Goal: Task Accomplishment & Management: Complete application form

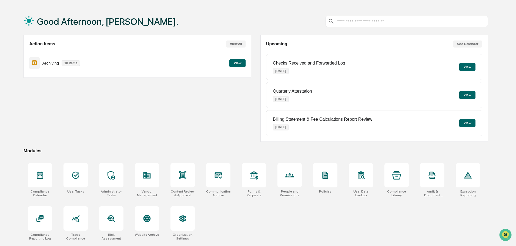
scroll to position [26, 0]
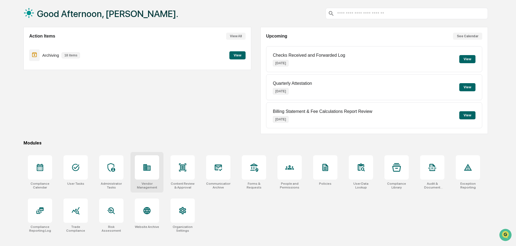
click at [150, 180] on div "Vendor Management" at bounding box center [147, 172] width 33 height 41
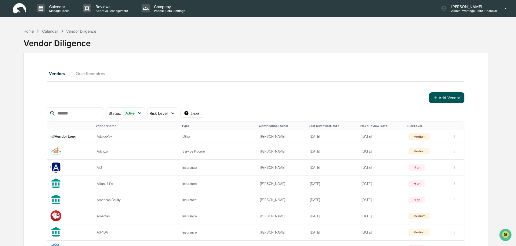
click at [437, 100] on icon at bounding box center [435, 97] width 5 height 5
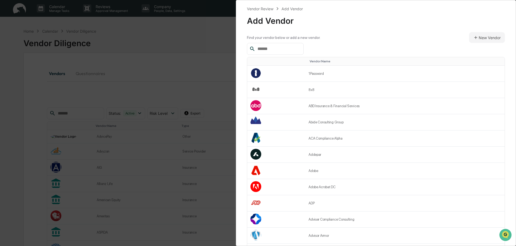
click at [265, 50] on input "text" at bounding box center [278, 48] width 46 height 7
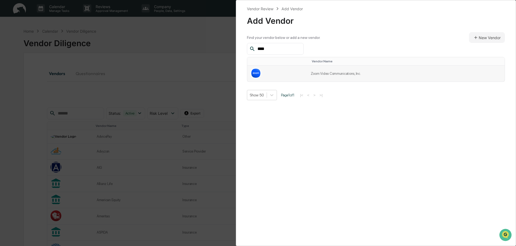
type input "****"
click at [269, 75] on td at bounding box center [277, 74] width 60 height 16
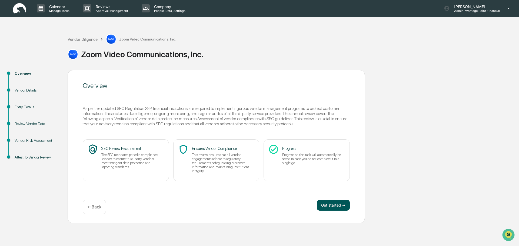
click at [334, 202] on button "Get started ➔" at bounding box center [333, 205] width 33 height 11
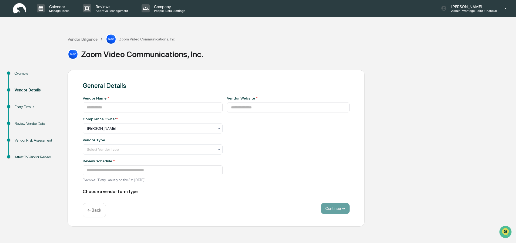
type input "**********"
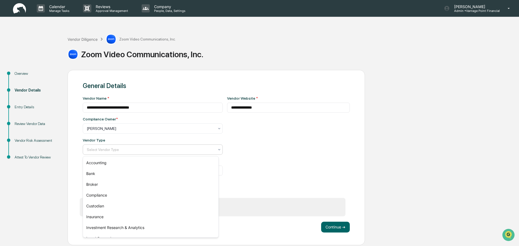
click at [188, 152] on div at bounding box center [151, 149] width 128 height 5
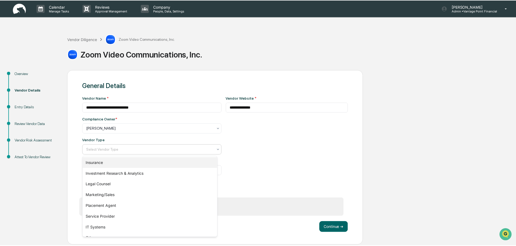
scroll to position [62, 0]
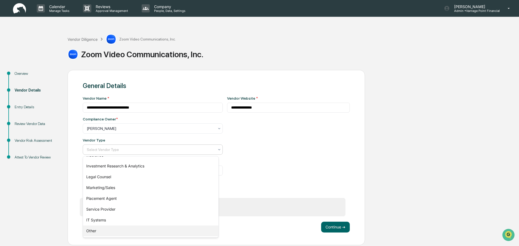
click at [99, 234] on div "Other" at bounding box center [150, 231] width 135 height 11
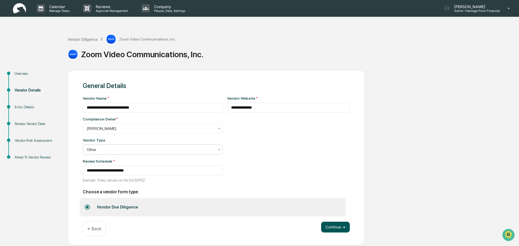
click at [326, 228] on button "Continue ➔" at bounding box center [335, 227] width 29 height 11
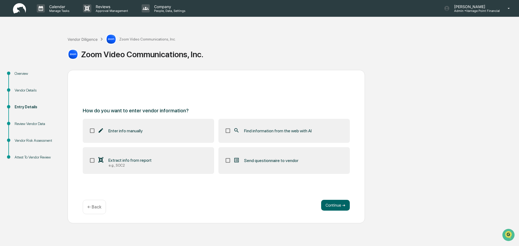
click at [120, 134] on label "Enter info manually" at bounding box center [148, 131] width 131 height 24
click at [224, 134] on label "Find information from the web with AI" at bounding box center [283, 131] width 131 height 24
click at [328, 207] on button "Continue ➔" at bounding box center [335, 205] width 29 height 11
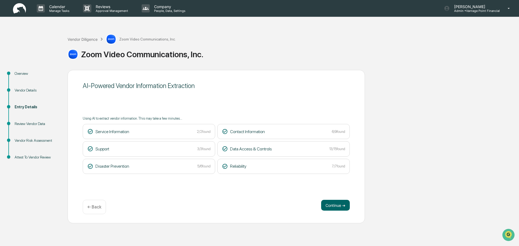
click at [341, 211] on div "Continue ➔ ← Back" at bounding box center [216, 207] width 267 height 14
click at [339, 205] on button "Continue ➔" at bounding box center [335, 205] width 29 height 11
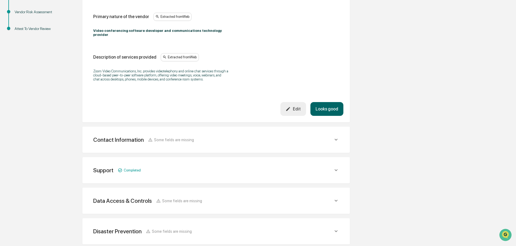
scroll to position [162, 0]
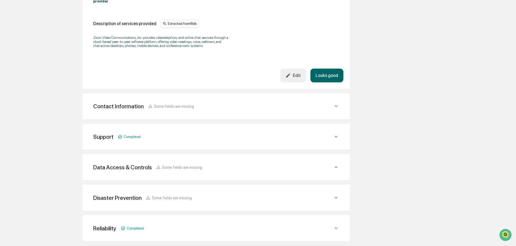
click at [339, 73] on button "Looks good" at bounding box center [327, 76] width 33 height 14
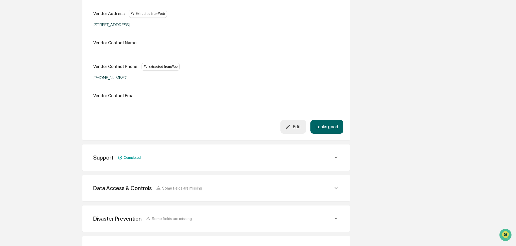
scroll to position [102, 0]
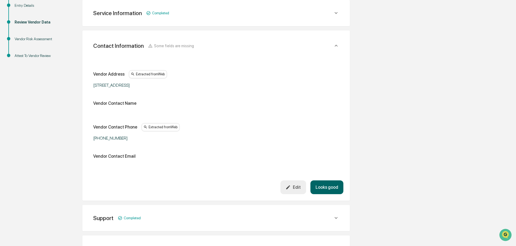
click at [329, 189] on button "Looks good" at bounding box center [327, 188] width 33 height 14
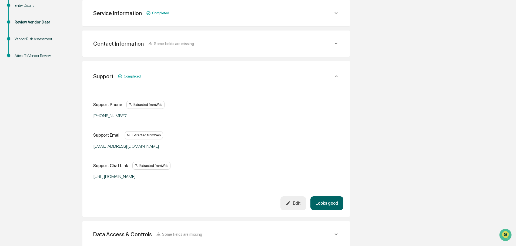
scroll to position [132, 0]
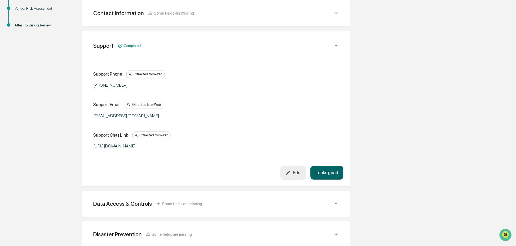
click at [329, 174] on button "Looks good" at bounding box center [327, 173] width 33 height 14
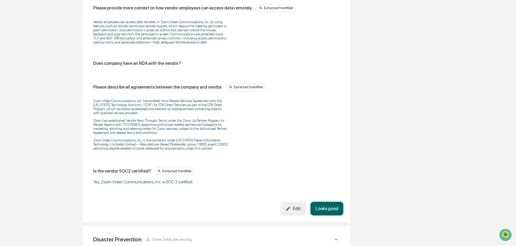
scroll to position [757, 0]
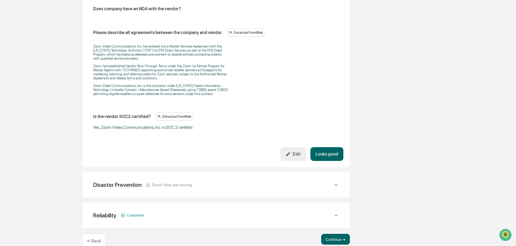
click at [324, 152] on button "Looks good" at bounding box center [327, 154] width 33 height 14
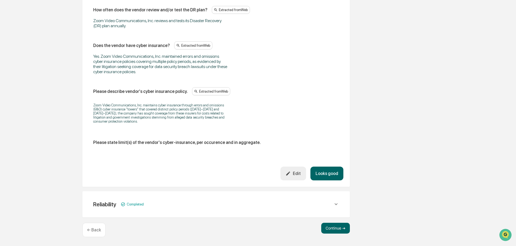
click at [330, 171] on button "Looks good" at bounding box center [327, 174] width 33 height 14
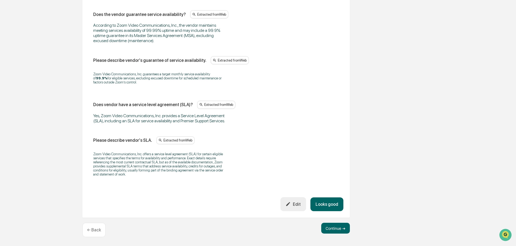
click at [329, 208] on button "Looks good" at bounding box center [327, 205] width 33 height 14
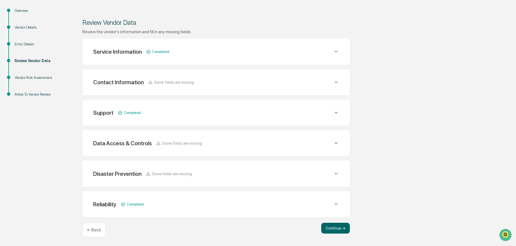
scroll to position [63, 0]
click at [335, 228] on button "Continue ➔" at bounding box center [335, 228] width 29 height 11
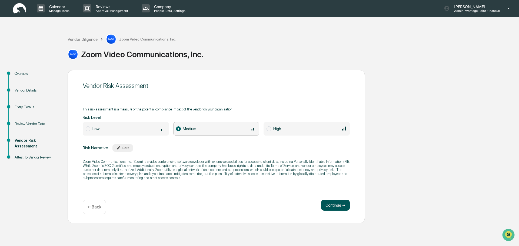
click at [332, 206] on button "Continue ➔" at bounding box center [335, 205] width 29 height 11
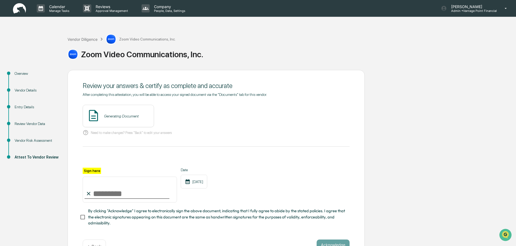
click at [135, 199] on div at bounding box center [127, 198] width 85 height 1
click at [173, 115] on button "View" at bounding box center [180, 116] width 14 height 9
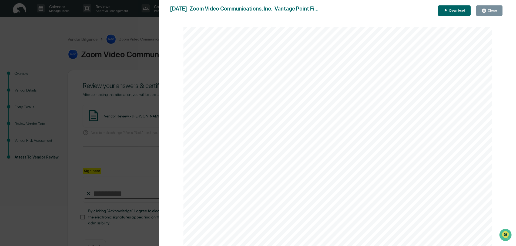
scroll to position [1138, 0]
click at [482, 13] on button "Close" at bounding box center [489, 10] width 26 height 11
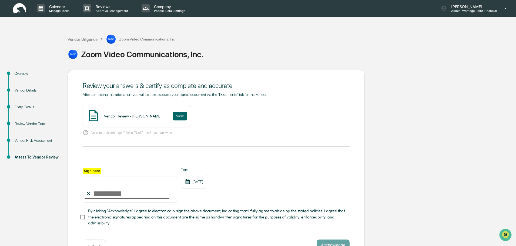
click at [130, 199] on div at bounding box center [127, 198] width 85 height 1
click at [126, 195] on input "Sign here" at bounding box center [130, 190] width 94 height 26
type input "**********"
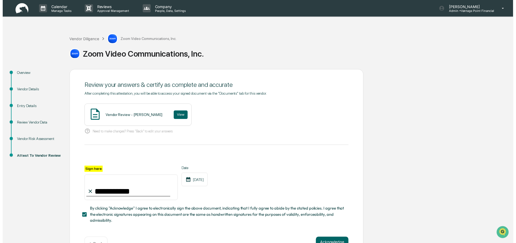
scroll to position [19, 0]
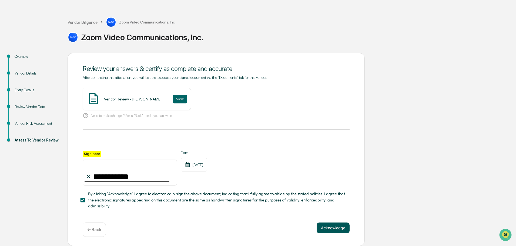
click at [338, 232] on button "Acknowledge" at bounding box center [333, 228] width 33 height 11
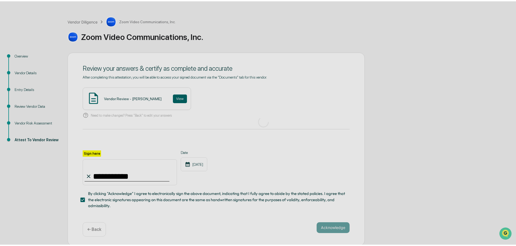
scroll to position [0, 0]
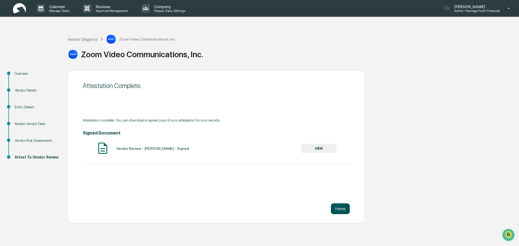
click at [336, 209] on button "Home" at bounding box center [340, 209] width 19 height 11
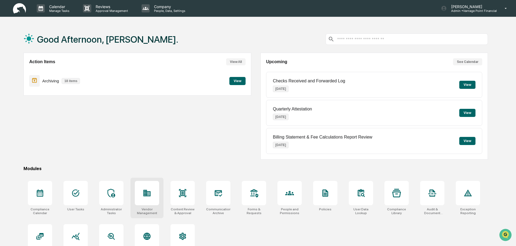
click at [152, 181] on div "Vendor Management" at bounding box center [147, 198] width 33 height 41
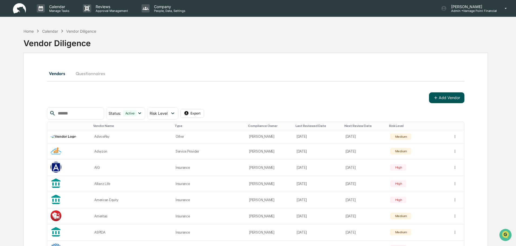
click at [434, 98] on icon at bounding box center [435, 97] width 5 height 5
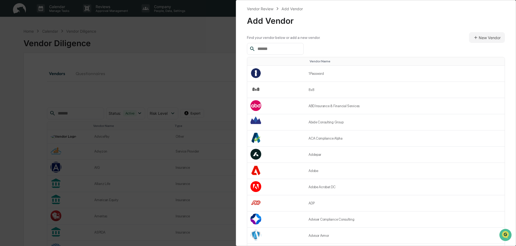
click at [285, 51] on input "text" at bounding box center [278, 48] width 46 height 7
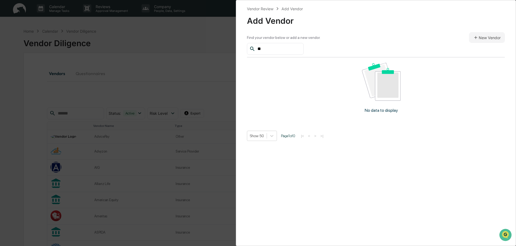
type input "*"
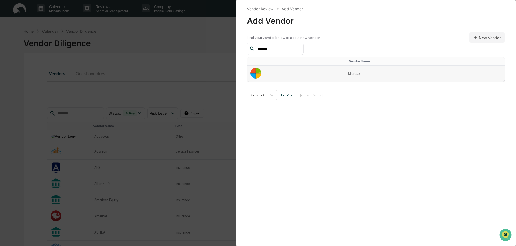
type input "******"
click at [330, 71] on td at bounding box center [296, 74] width 98 height 16
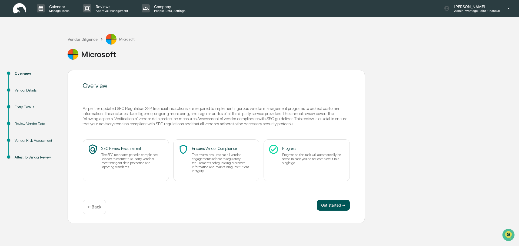
click at [328, 203] on button "Get started ➔" at bounding box center [333, 205] width 33 height 11
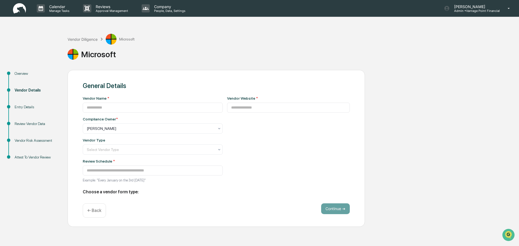
type input "*********"
type input "**********"
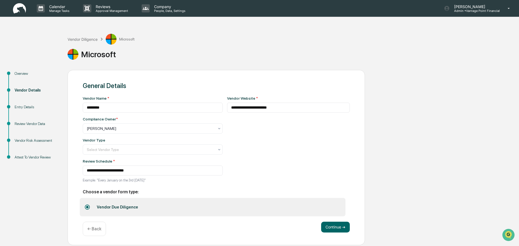
click at [155, 145] on div "Vendor Type Select Vendor Type" at bounding box center [153, 146] width 140 height 17
click at [154, 149] on div at bounding box center [151, 149] width 128 height 5
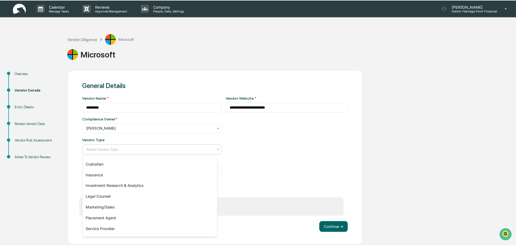
scroll to position [62, 0]
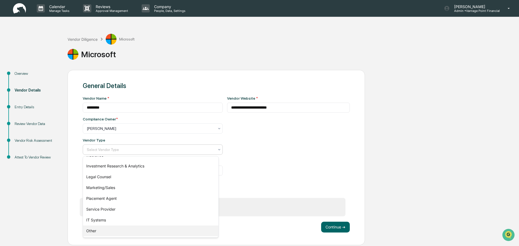
click at [93, 235] on div "Other" at bounding box center [150, 231] width 135 height 11
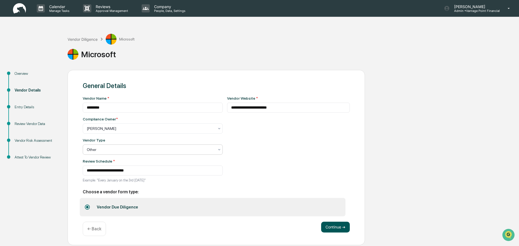
click at [327, 226] on button "Continue ➔" at bounding box center [335, 227] width 29 height 11
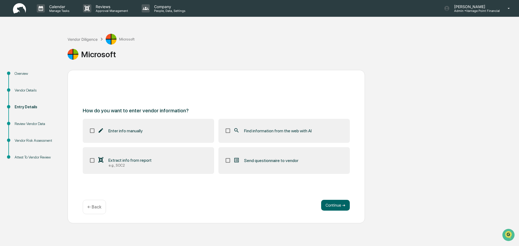
click at [156, 135] on label "Enter info manually" at bounding box center [148, 131] width 131 height 24
click at [252, 137] on label "Find information from the web with AI" at bounding box center [283, 131] width 131 height 24
click at [342, 210] on button "Continue ➔" at bounding box center [335, 205] width 29 height 11
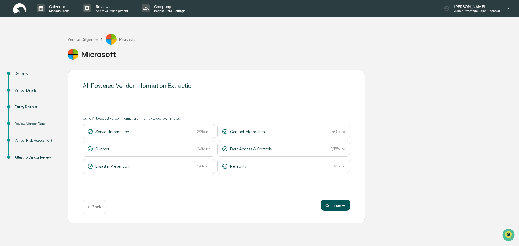
click at [329, 204] on button "Continue ➔" at bounding box center [335, 205] width 29 height 11
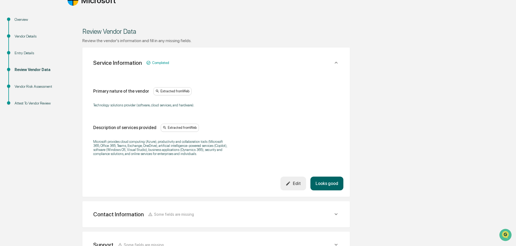
click at [316, 181] on button "Looks good" at bounding box center [327, 184] width 33 height 14
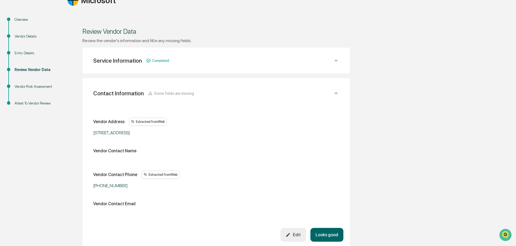
scroll to position [102, 0]
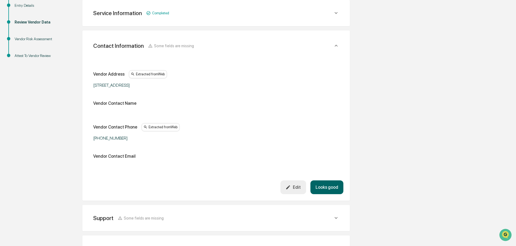
click at [325, 188] on button "Looks good" at bounding box center [327, 188] width 33 height 14
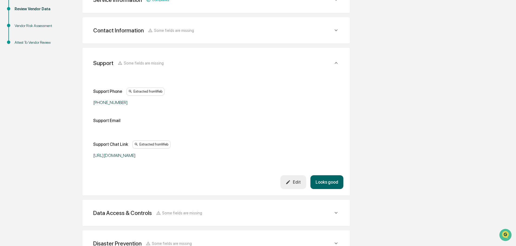
scroll to position [105, 0]
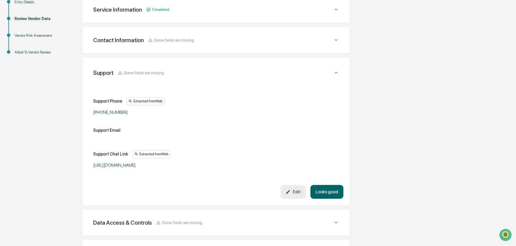
click at [336, 41] on icon at bounding box center [336, 40] width 3 height 2
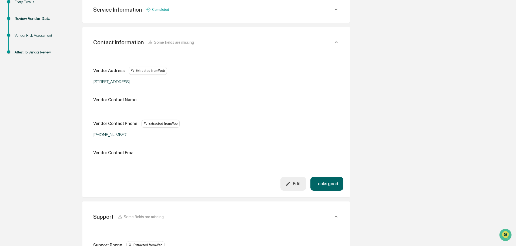
click at [337, 179] on button "Looks good" at bounding box center [327, 184] width 33 height 14
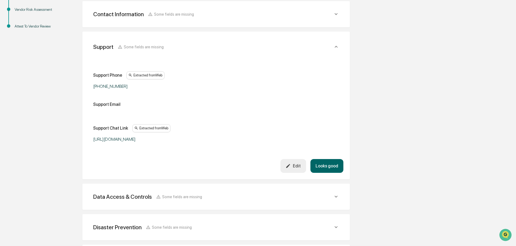
scroll to position [132, 0]
click at [328, 163] on button "Looks good" at bounding box center [327, 165] width 33 height 14
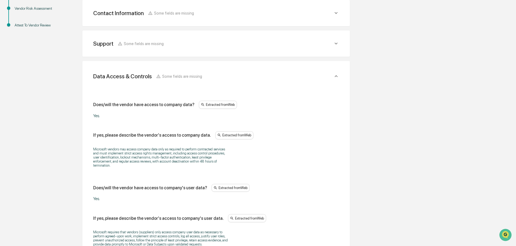
scroll to position [163, 0]
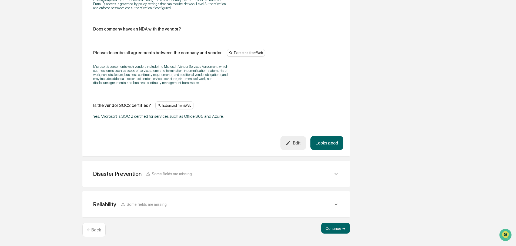
click at [336, 138] on button "Looks good" at bounding box center [327, 143] width 33 height 14
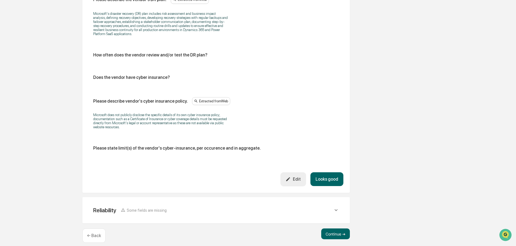
scroll to position [301, 0]
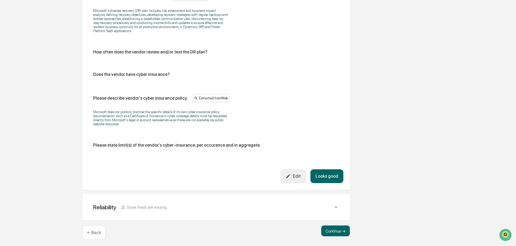
click at [331, 178] on button "Looks good" at bounding box center [327, 176] width 33 height 14
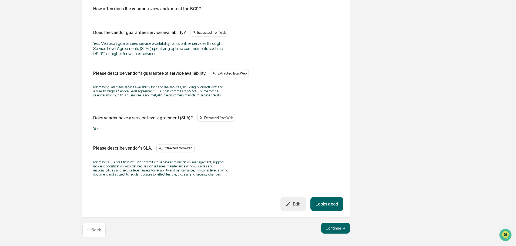
click at [329, 208] on button "Looks good" at bounding box center [327, 204] width 33 height 14
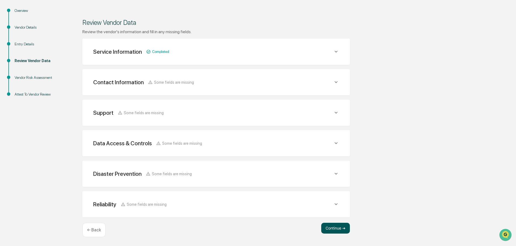
scroll to position [63, 0]
click at [335, 232] on button "Continue ➔" at bounding box center [335, 228] width 29 height 11
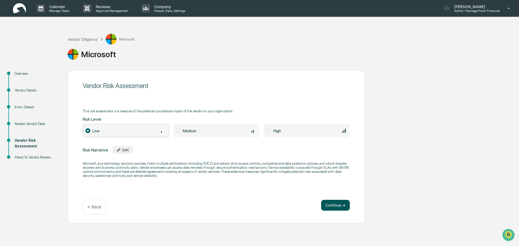
click at [337, 210] on button "Continue ➔" at bounding box center [335, 205] width 29 height 11
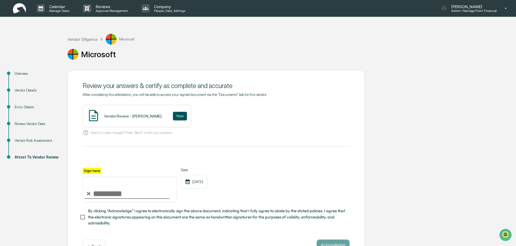
click at [173, 115] on button "View" at bounding box center [180, 116] width 14 height 9
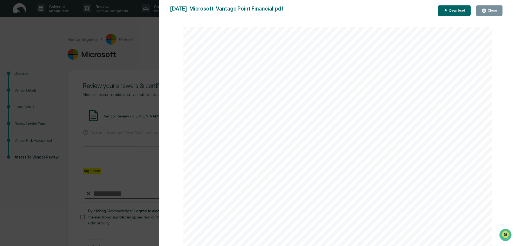
scroll to position [1138, 0]
click at [491, 11] on div "Close" at bounding box center [492, 11] width 11 height 4
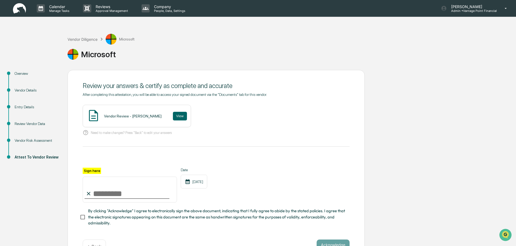
click at [108, 193] on input "Sign here" at bounding box center [130, 190] width 94 height 26
type input "**********"
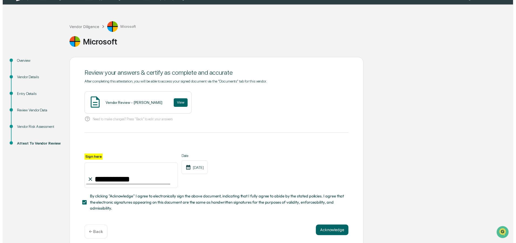
scroll to position [19, 0]
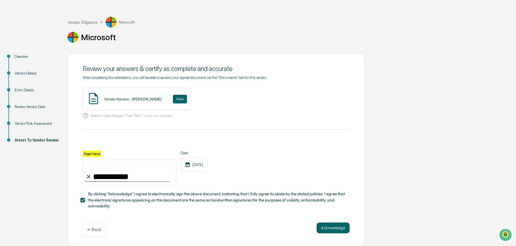
click at [331, 222] on div "**********" at bounding box center [216, 149] width 297 height 193
click at [331, 224] on button "Acknowledge" at bounding box center [333, 228] width 33 height 11
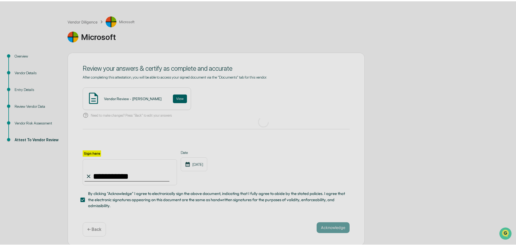
scroll to position [0, 0]
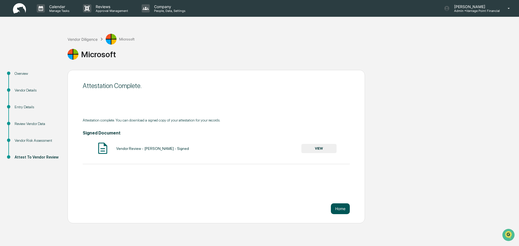
click at [344, 212] on button "Home" at bounding box center [340, 209] width 19 height 11
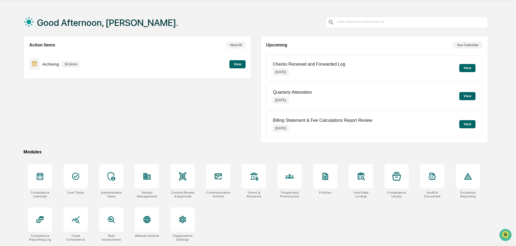
scroll to position [26, 0]
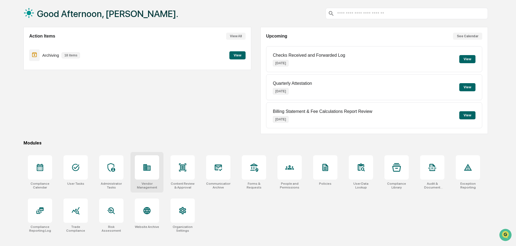
click at [147, 169] on icon at bounding box center [147, 167] width 7 height 6
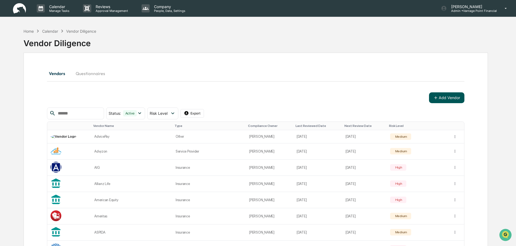
click at [440, 98] on button "Add Vendor" at bounding box center [446, 97] width 35 height 11
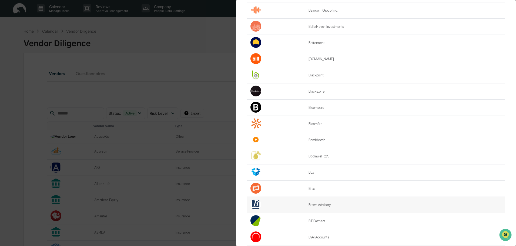
scroll to position [660, 0]
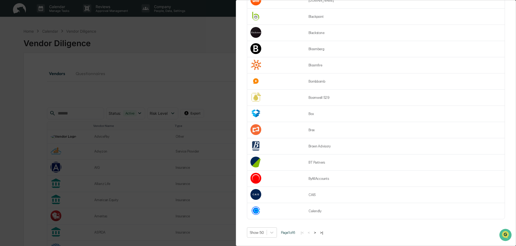
click at [318, 231] on button ">" at bounding box center [314, 233] width 5 height 5
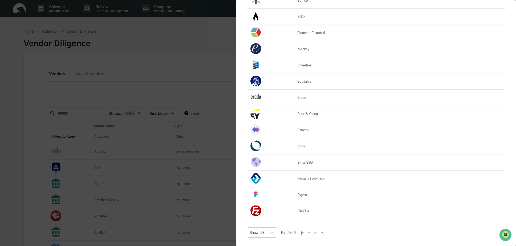
click at [318, 231] on button ">" at bounding box center [315, 233] width 5 height 5
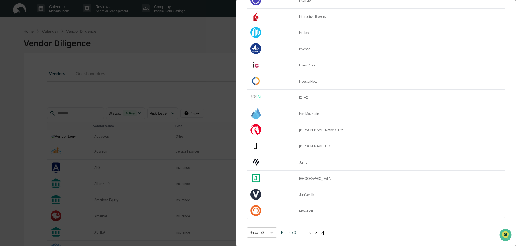
click at [161, 66] on div "Vendor Review Add Vendor Add Vendor Find your vendor below or add a new vendor.…" at bounding box center [258, 123] width 516 height 246
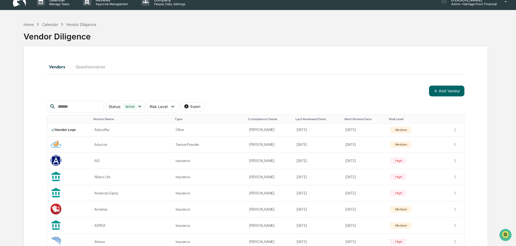
scroll to position [0, 0]
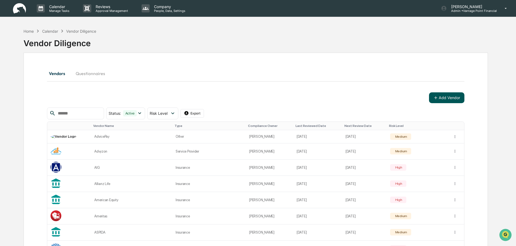
click at [430, 99] on button "Add Vendor" at bounding box center [446, 97] width 35 height 11
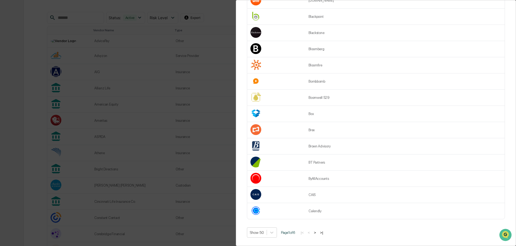
scroll to position [216, 0]
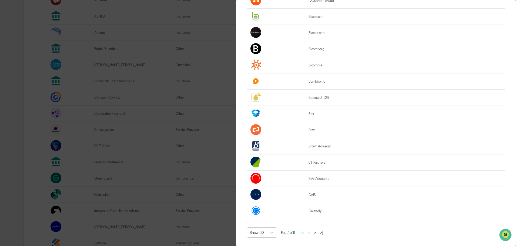
click at [318, 231] on button ">" at bounding box center [314, 233] width 5 height 5
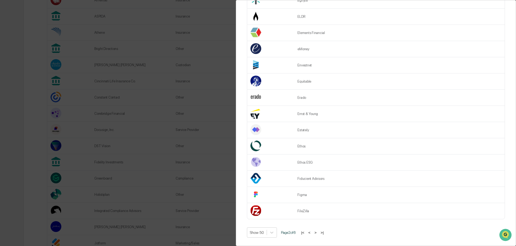
click at [318, 231] on button ">" at bounding box center [315, 233] width 5 height 5
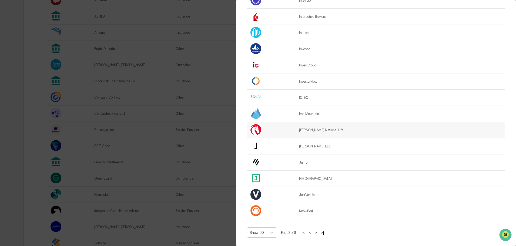
click at [308, 125] on td "Jackson National Life" at bounding box center [400, 130] width 209 height 16
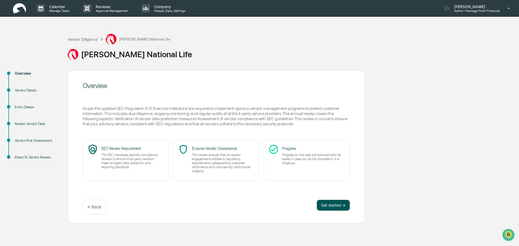
click at [334, 206] on button "Get started ➔" at bounding box center [333, 205] width 33 height 11
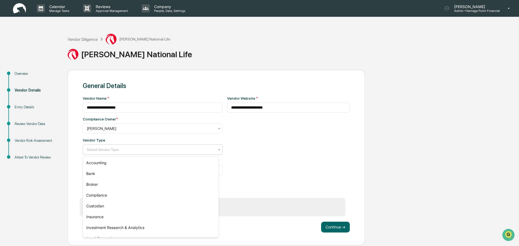
click at [155, 148] on div at bounding box center [151, 149] width 128 height 5
click at [115, 216] on div "Insurance" at bounding box center [150, 217] width 135 height 11
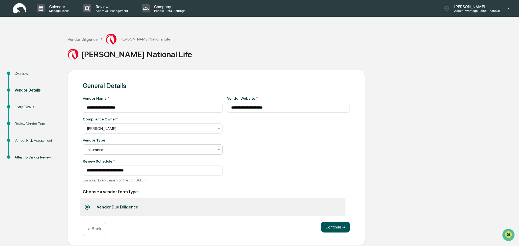
click at [346, 230] on button "Continue ➔" at bounding box center [335, 227] width 29 height 11
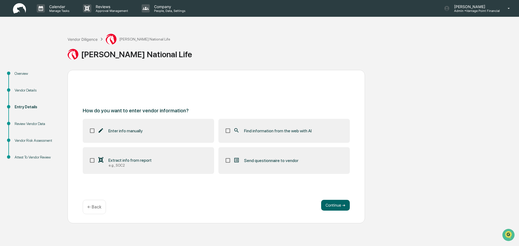
click at [155, 133] on label "Enter info manually" at bounding box center [148, 131] width 131 height 24
click at [263, 134] on label "Find information from the web with AI" at bounding box center [283, 131] width 131 height 24
click at [335, 207] on button "Continue ➔" at bounding box center [335, 205] width 29 height 11
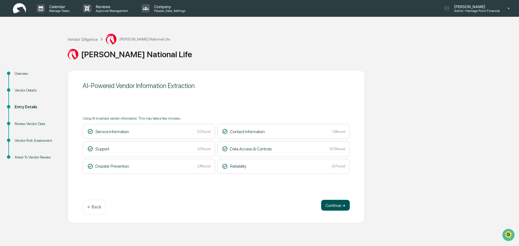
click at [342, 204] on button "Continue ➔" at bounding box center [335, 205] width 29 height 11
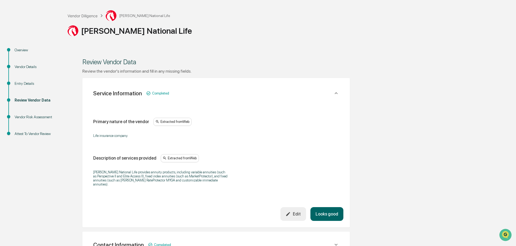
scroll to position [54, 0]
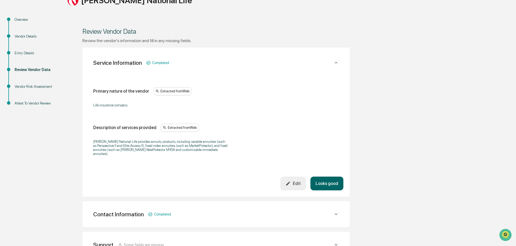
click at [331, 179] on button "Looks good" at bounding box center [327, 184] width 33 height 14
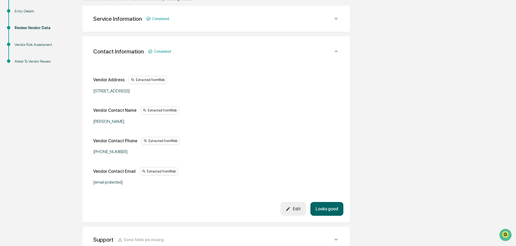
scroll to position [102, 0]
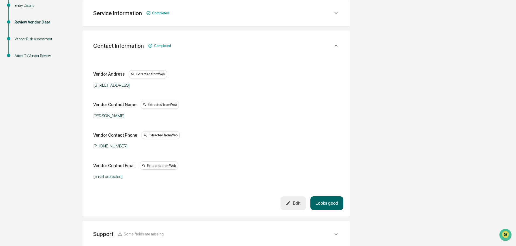
click at [298, 204] on div "Edit" at bounding box center [293, 203] width 15 height 5
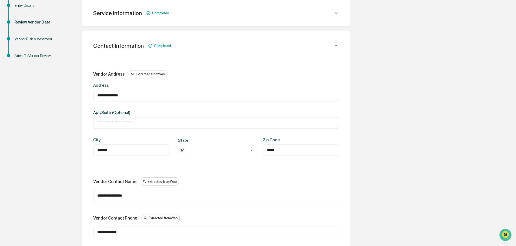
drag, startPoint x: 150, startPoint y: 197, endPoint x: 49, endPoint y: 181, distance: 102.3
click at [49, 180] on div "**********" at bounding box center [258, 219] width 511 height 503
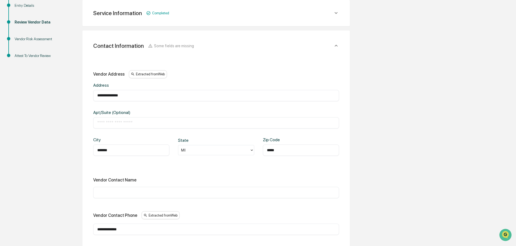
drag, startPoint x: 132, startPoint y: 228, endPoint x: 41, endPoint y: 215, distance: 92.6
click at [41, 215] on div "**********" at bounding box center [258, 218] width 511 height 500
paste input "**********"
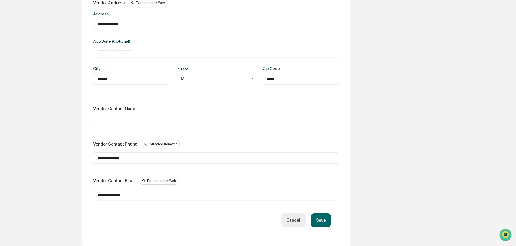
scroll to position [183, 0]
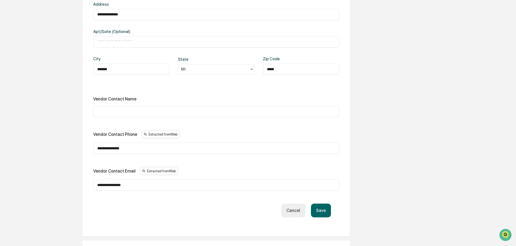
type input "**********"
drag, startPoint x: 148, startPoint y: 185, endPoint x: 14, endPoint y: 179, distance: 134.2
click at [14, 179] on div "**********" at bounding box center [258, 137] width 511 height 500
paste input "**********"
type input "**********"
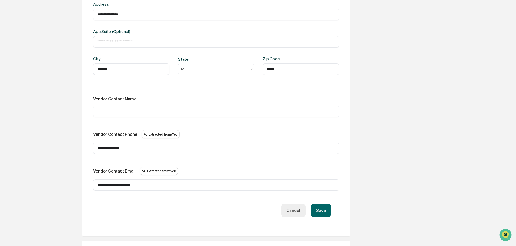
drag, startPoint x: 116, startPoint y: 112, endPoint x: 117, endPoint y: 105, distance: 6.9
click at [116, 112] on input "text" at bounding box center [216, 111] width 238 height 5
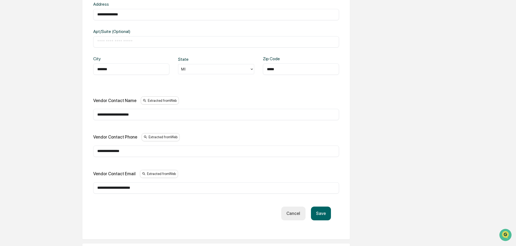
type input "**********"
click at [327, 217] on button "Save" at bounding box center [321, 214] width 20 height 14
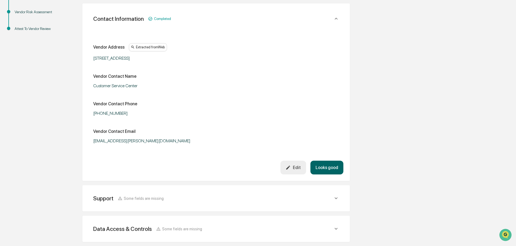
click at [324, 172] on button "Looks good" at bounding box center [327, 168] width 33 height 14
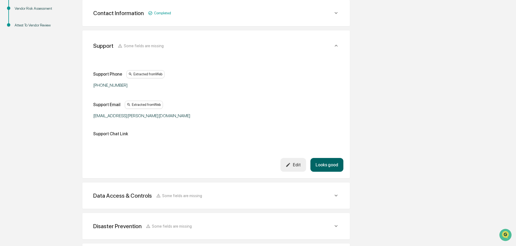
click at [323, 167] on button "Looks good" at bounding box center [327, 165] width 33 height 14
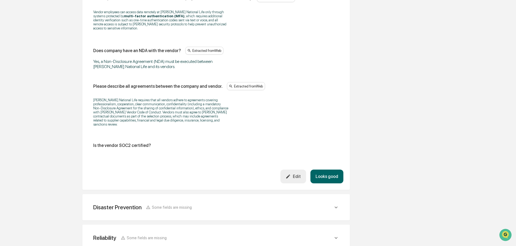
click at [330, 170] on button "Looks good" at bounding box center [327, 177] width 33 height 14
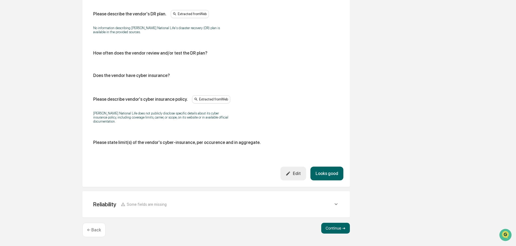
click at [334, 168] on button "Looks good" at bounding box center [327, 174] width 33 height 14
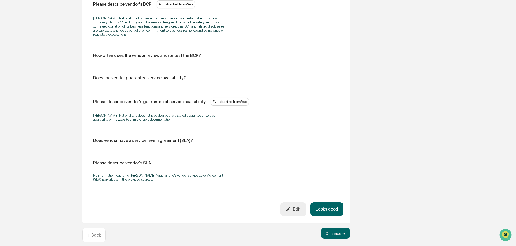
click at [337, 202] on button "Looks good" at bounding box center [327, 209] width 33 height 14
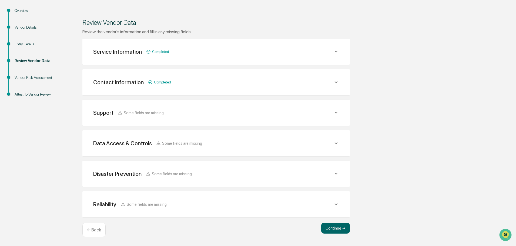
scroll to position [63, 0]
click at [333, 232] on button "Continue ➔" at bounding box center [335, 228] width 29 height 11
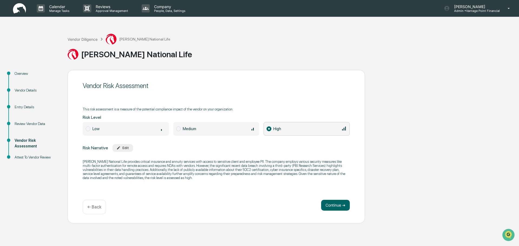
click at [335, 211] on div "Continue ➔ ← Back" at bounding box center [216, 207] width 267 height 14
click at [333, 207] on button "Continue ➔" at bounding box center [335, 205] width 29 height 11
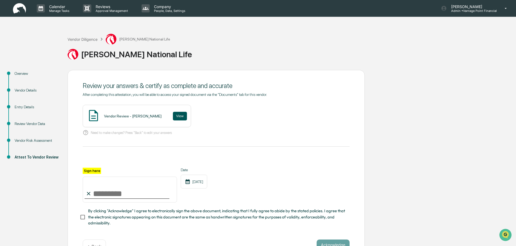
click at [173, 115] on button "View" at bounding box center [180, 116] width 14 height 9
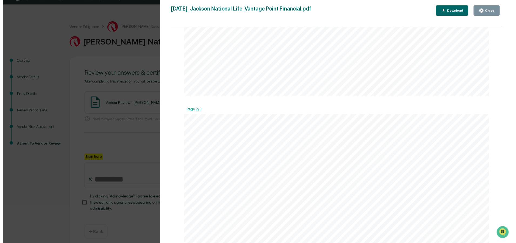
scroll to position [19, 0]
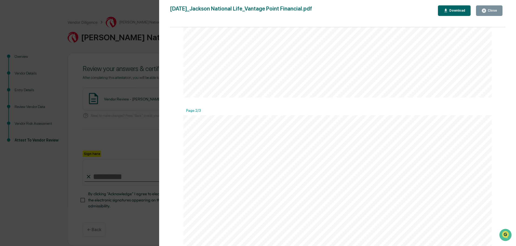
click at [486, 12] on icon "button" at bounding box center [484, 11] width 4 height 4
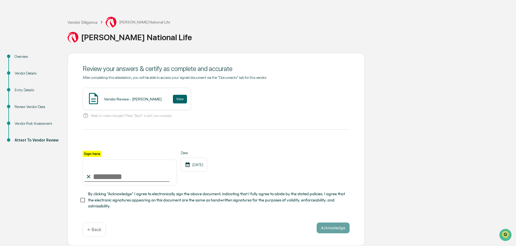
click at [120, 173] on input "Sign here" at bounding box center [130, 173] width 94 height 26
type input "**********"
click at [342, 227] on button "Acknowledge" at bounding box center [333, 228] width 33 height 11
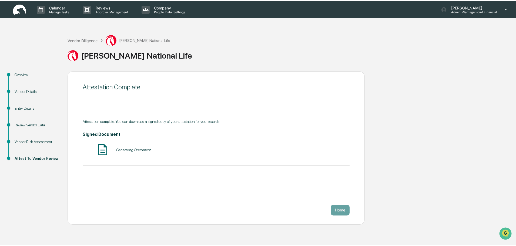
scroll to position [0, 0]
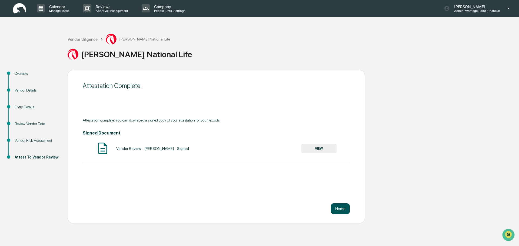
click at [338, 211] on button "Home" at bounding box center [340, 209] width 19 height 11
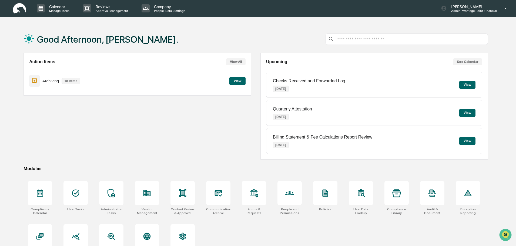
click at [158, 61] on div "Action Items View All" at bounding box center [137, 61] width 216 height 7
drag, startPoint x: 134, startPoint y: 151, endPoint x: 517, endPoint y: 125, distance: 384.1
click at [488, 152] on div "Upcoming See Calendar Checks Received and Forwarded Log Oct 1, 2025 View Quarte…" at bounding box center [375, 106] width 228 height 107
